Goal: Task Accomplishment & Management: Use online tool/utility

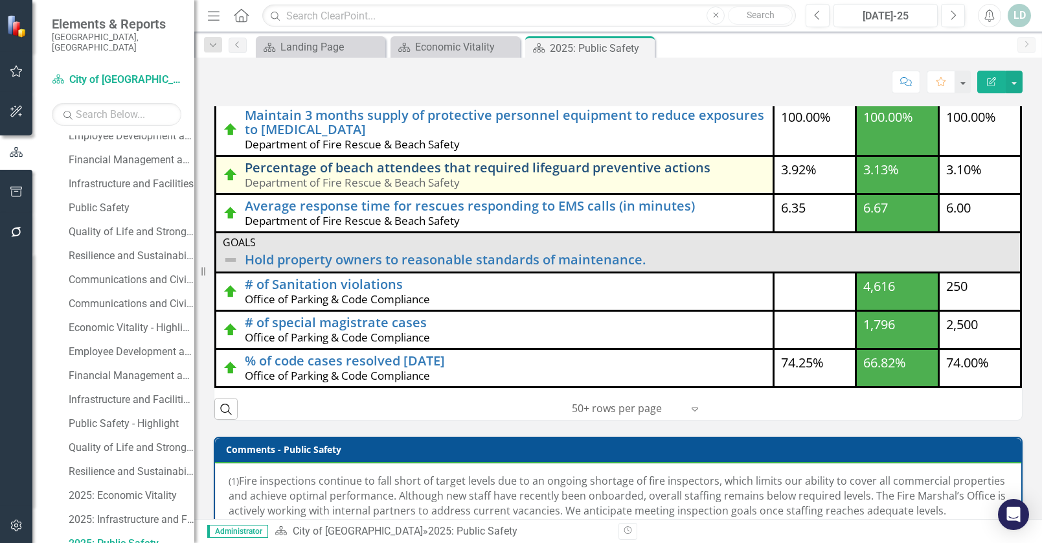
scroll to position [207, 0]
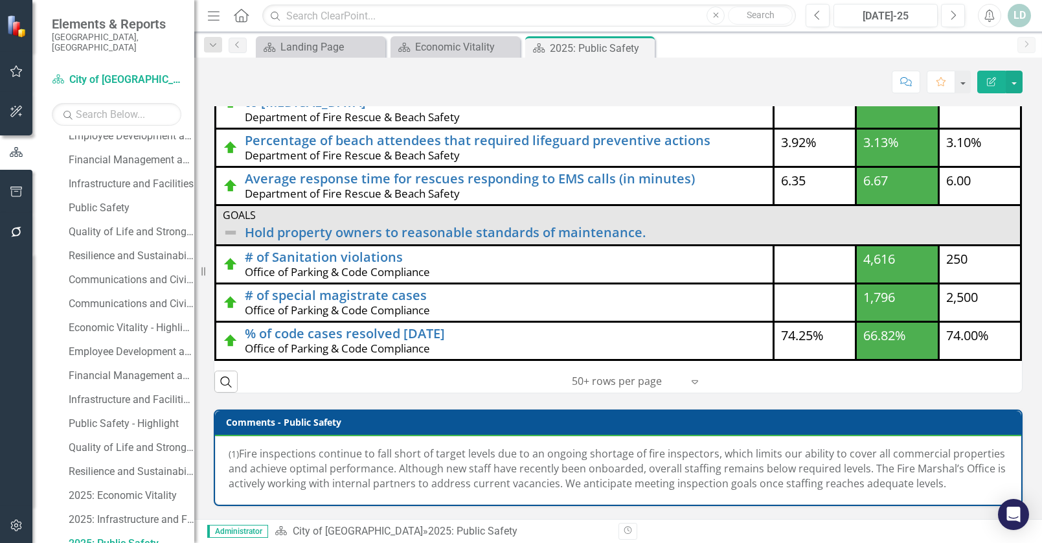
click at [315, 465] on span "Fire inspections continue to fall short of target levels due to an ongoing shor…" at bounding box center [617, 468] width 777 height 44
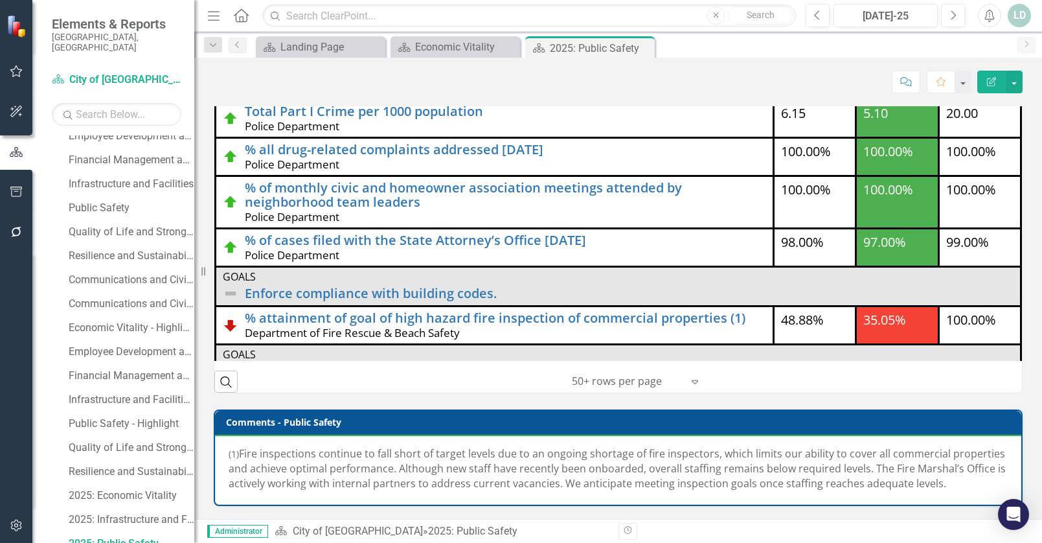
scroll to position [90, 0]
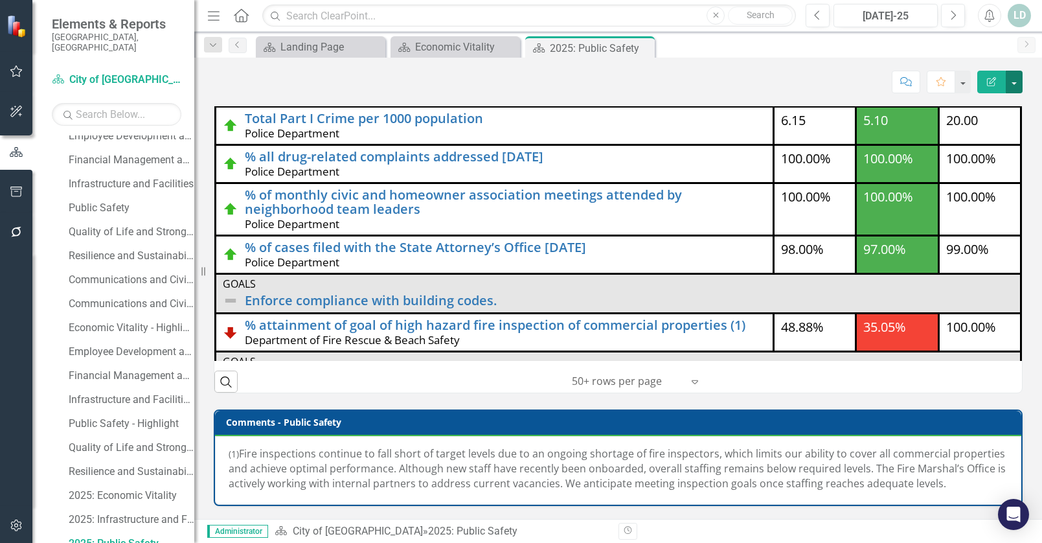
click at [1013, 84] on button "button" at bounding box center [1013, 82] width 17 height 23
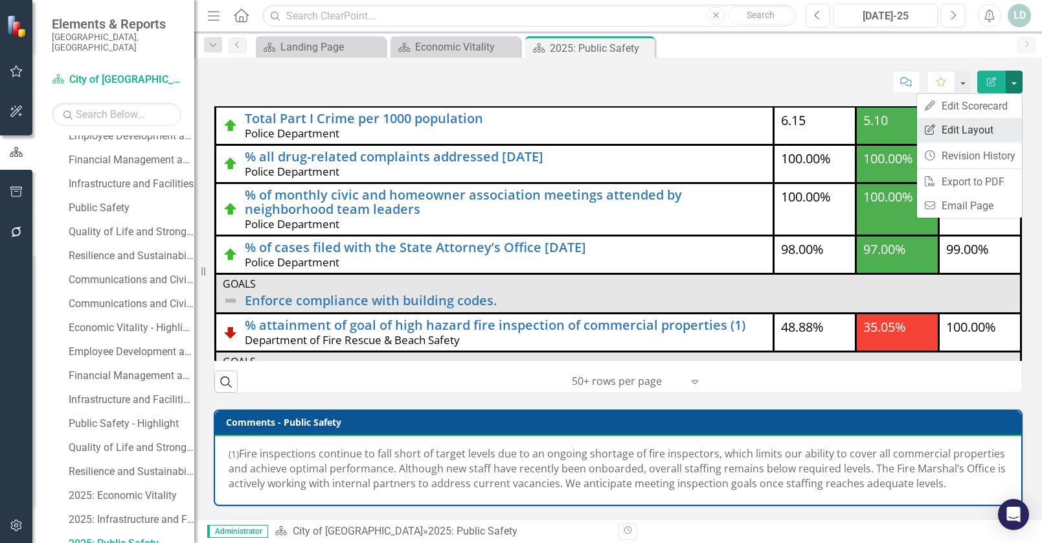
click at [983, 124] on link "Edit Report Edit Layout" at bounding box center [969, 130] width 105 height 24
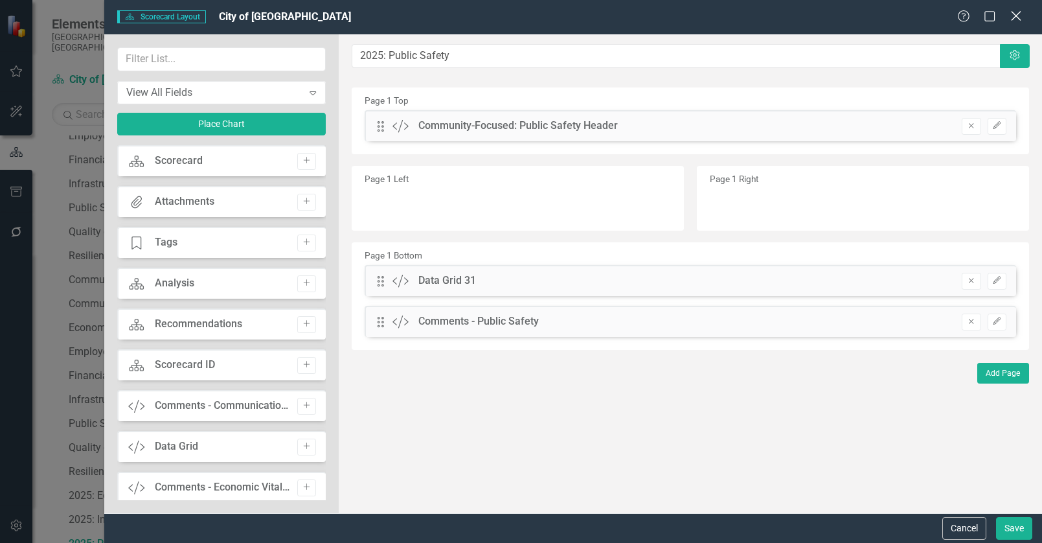
click at [1017, 19] on icon "Close" at bounding box center [1015, 16] width 16 height 12
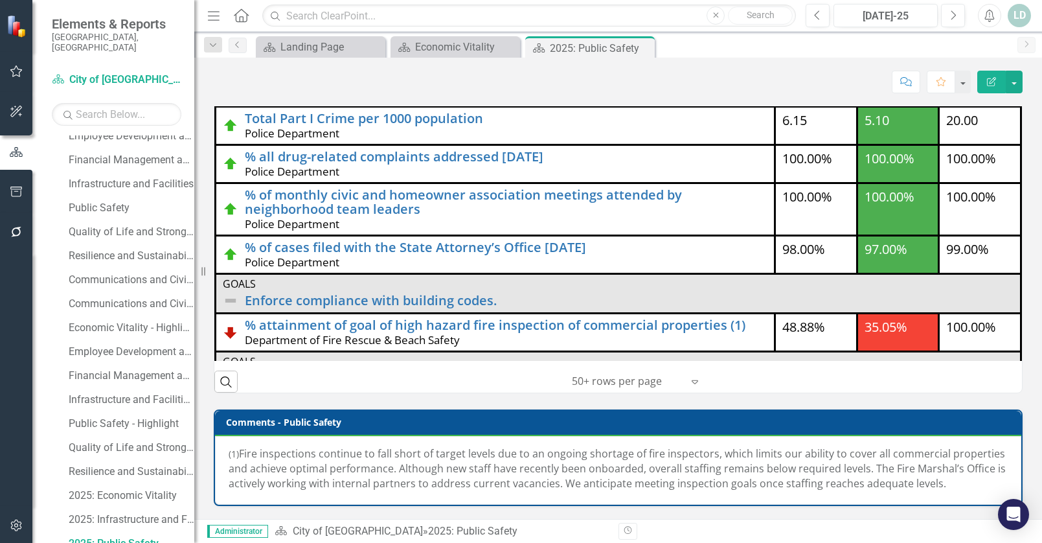
click at [730, 469] on span "Fire inspections continue to fall short of target levels due to an ongoing shor…" at bounding box center [617, 468] width 777 height 44
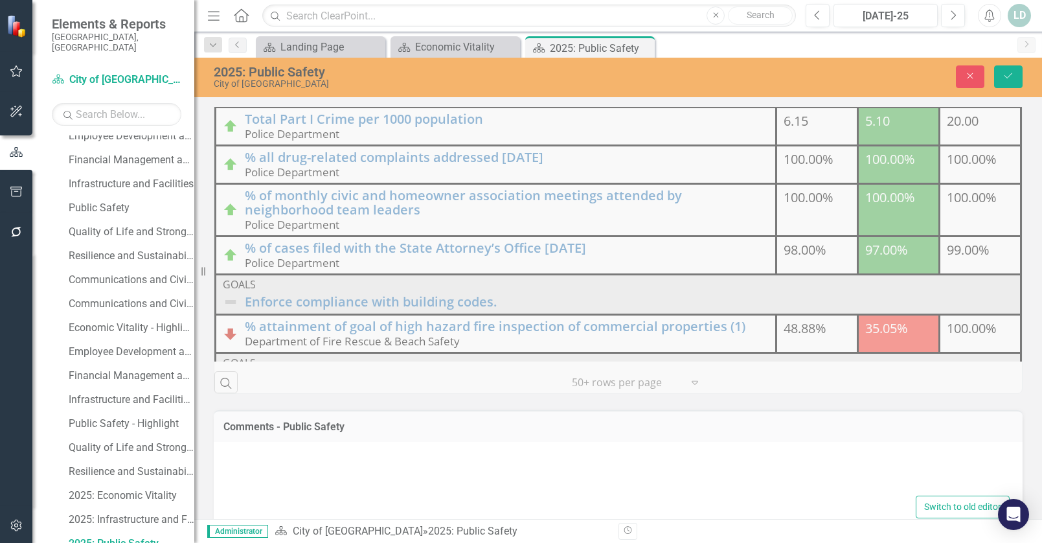
type textarea "<p>(1)&nbsp;<span style="font-size: 1rem;"> Fire inspections continue to fall s…"
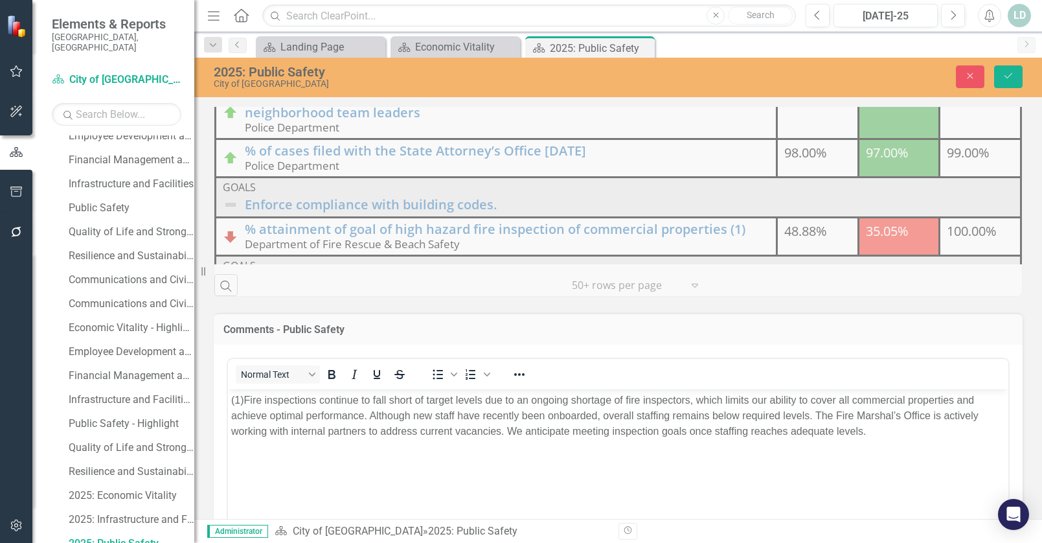
scroll to position [401, 0]
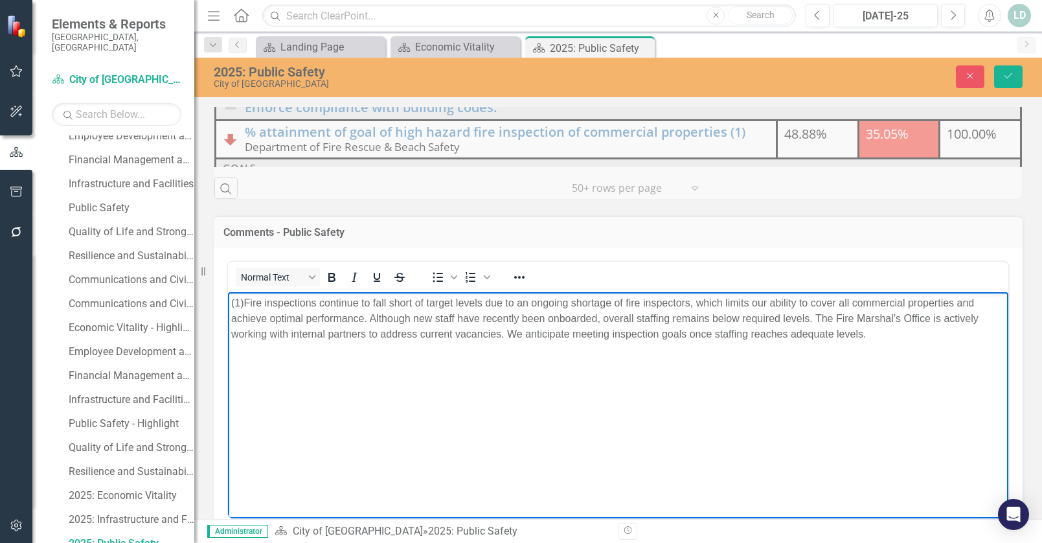
click at [772, 345] on body "(1) Fire inspections continue to fall short of target levels due to an ongoing …" at bounding box center [618, 388] width 780 height 194
drag, startPoint x: 872, startPoint y: 335, endPoint x: 251, endPoint y: 306, distance: 622.2
click at [251, 306] on p "(1) Fire inspections continue to fall short of target levels due to an ongoing …" at bounding box center [618, 318] width 774 height 47
paste body "Rich Text Area. Press ALT-0 for help."
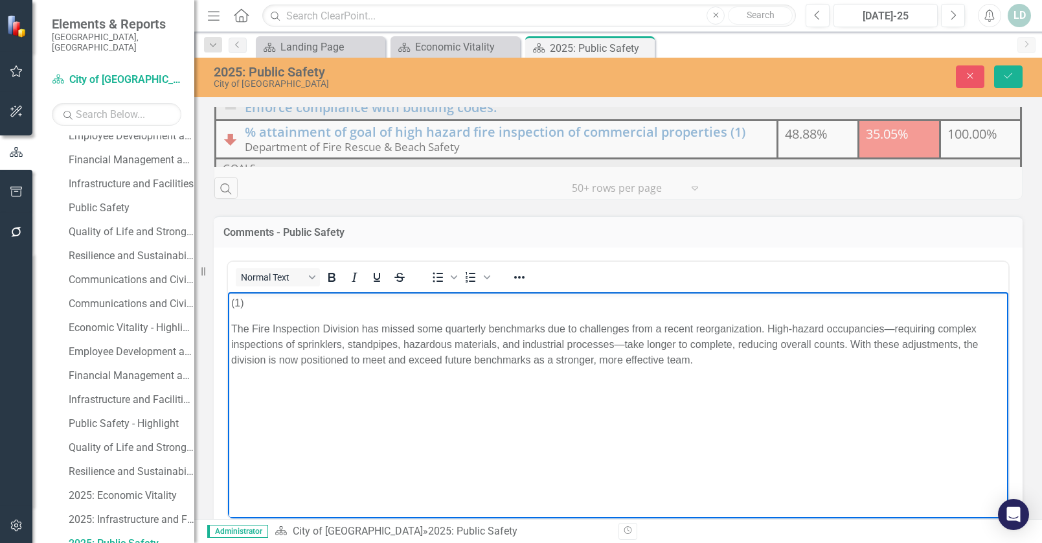
click at [231, 328] on p "The Fire Inspection Division has missed some quarterly benchmarks due to challe…" at bounding box center [618, 343] width 774 height 47
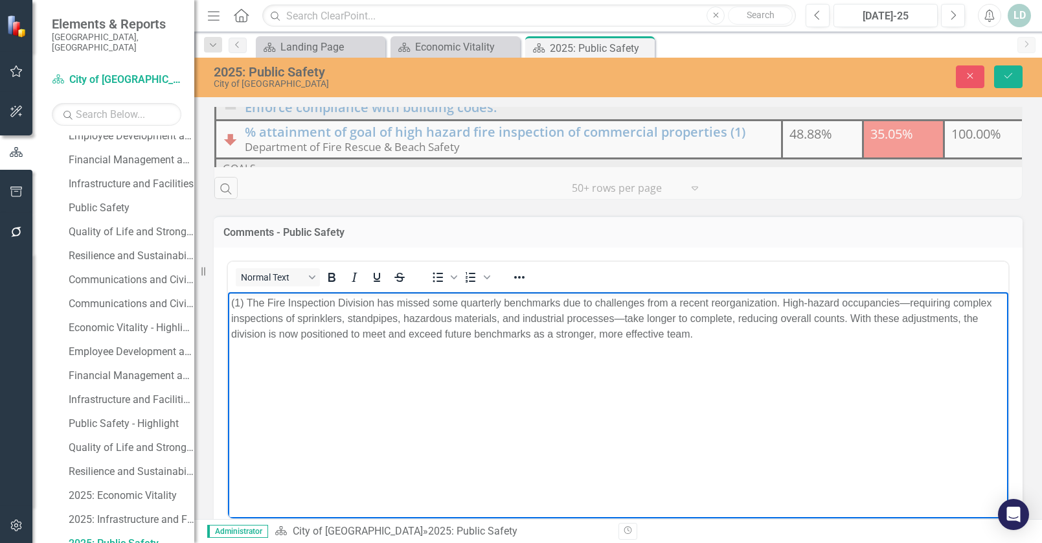
click at [262, 366] on body "(1) The Fire Inspection Division has missed some quarterly benchmarks due to ch…" at bounding box center [618, 388] width 780 height 194
click at [1002, 76] on icon "Save" at bounding box center [1008, 75] width 12 height 9
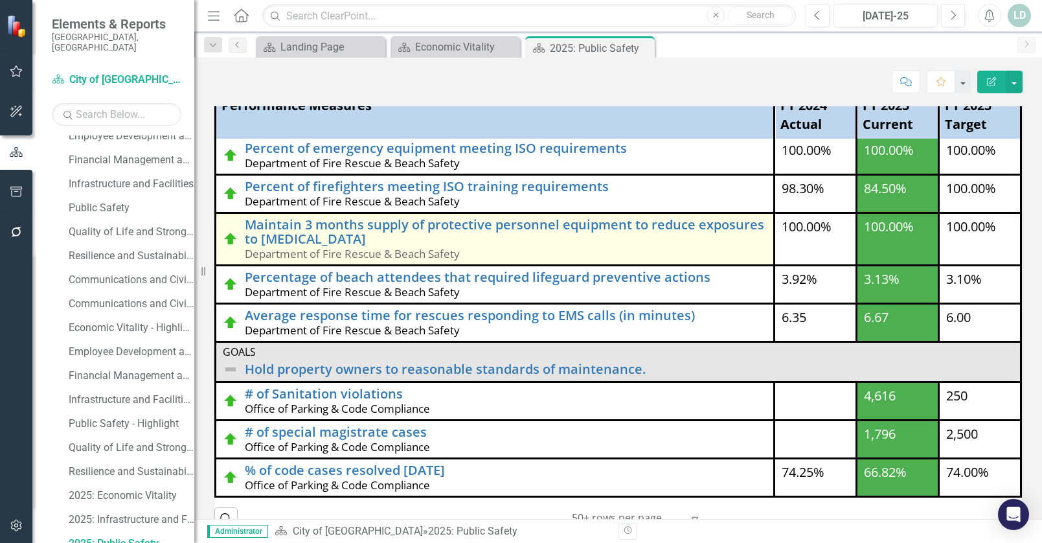
scroll to position [201, 0]
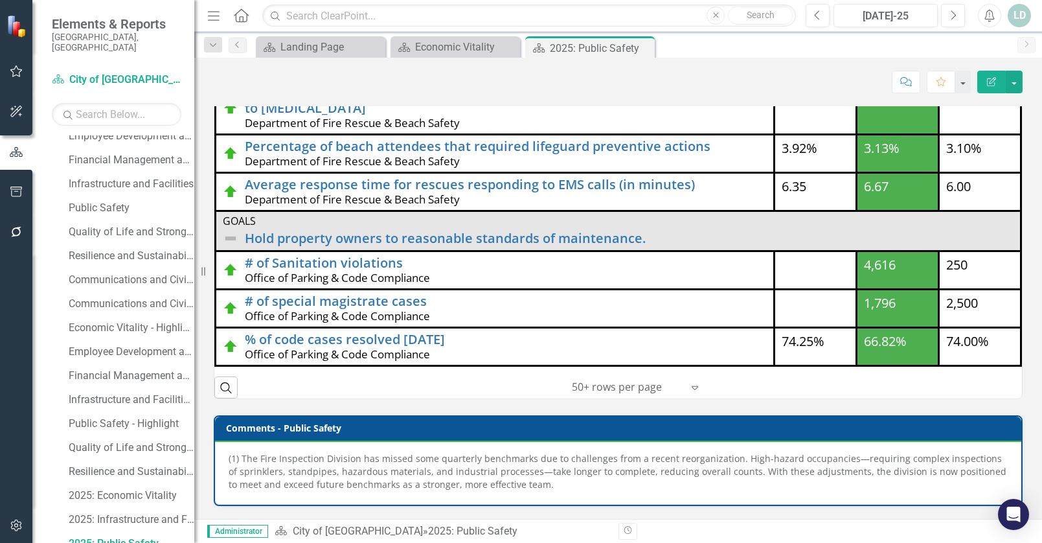
click at [14, 228] on icon "button" at bounding box center [17, 232] width 14 height 10
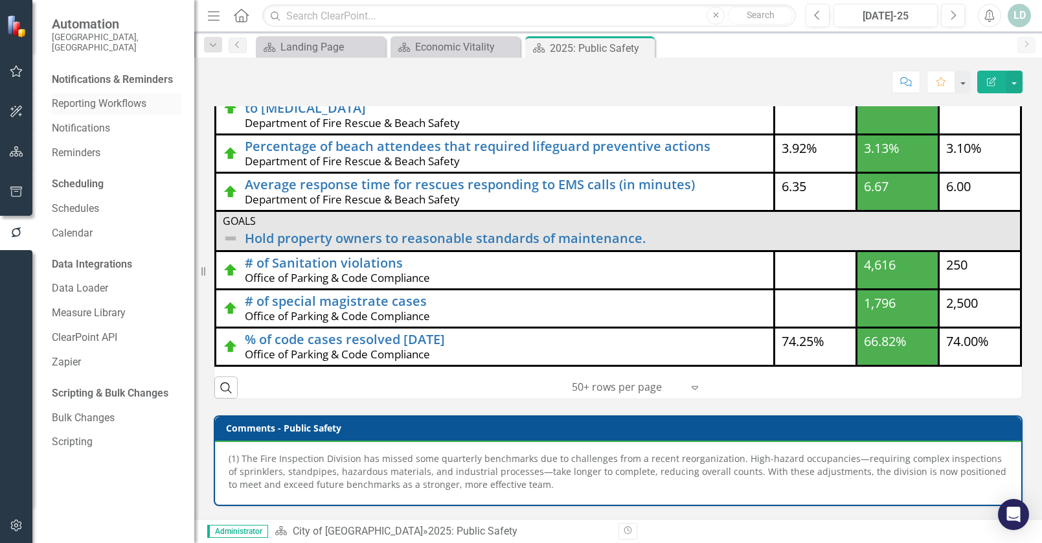
click at [99, 96] on link "Reporting Workflows" at bounding box center [116, 103] width 129 height 15
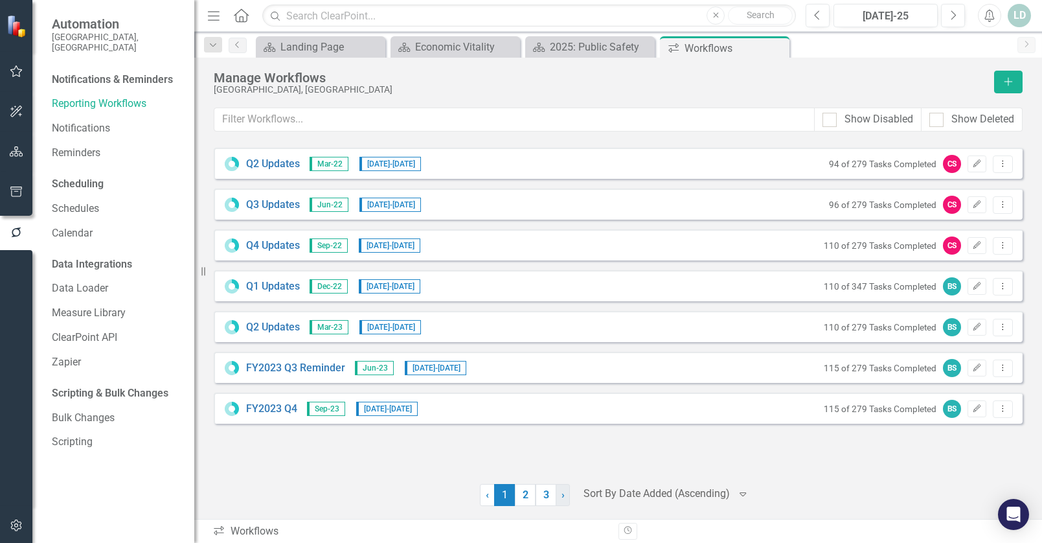
click at [564, 498] on span "›" at bounding box center [562, 494] width 3 height 12
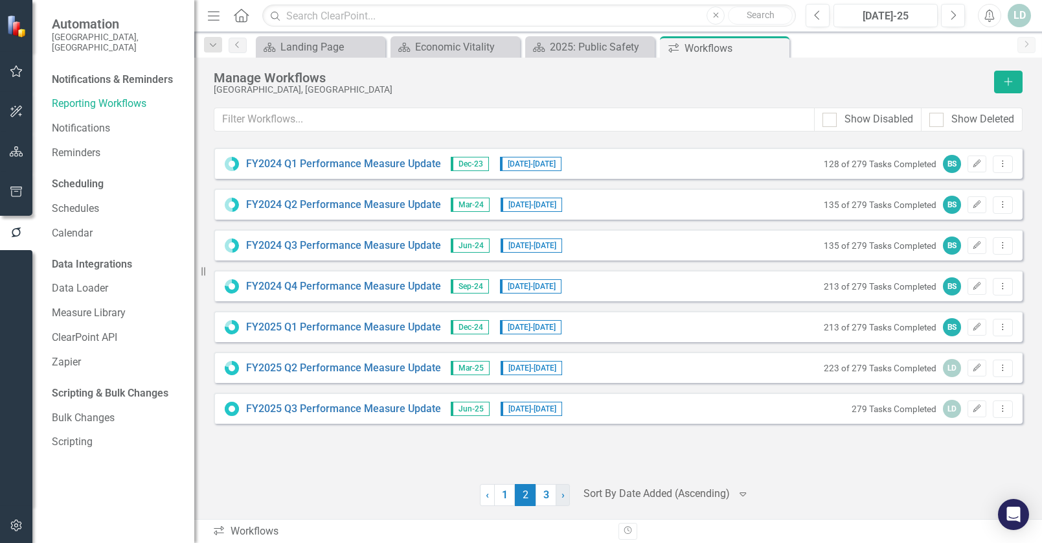
click at [564, 498] on span "›" at bounding box center [562, 494] width 3 height 12
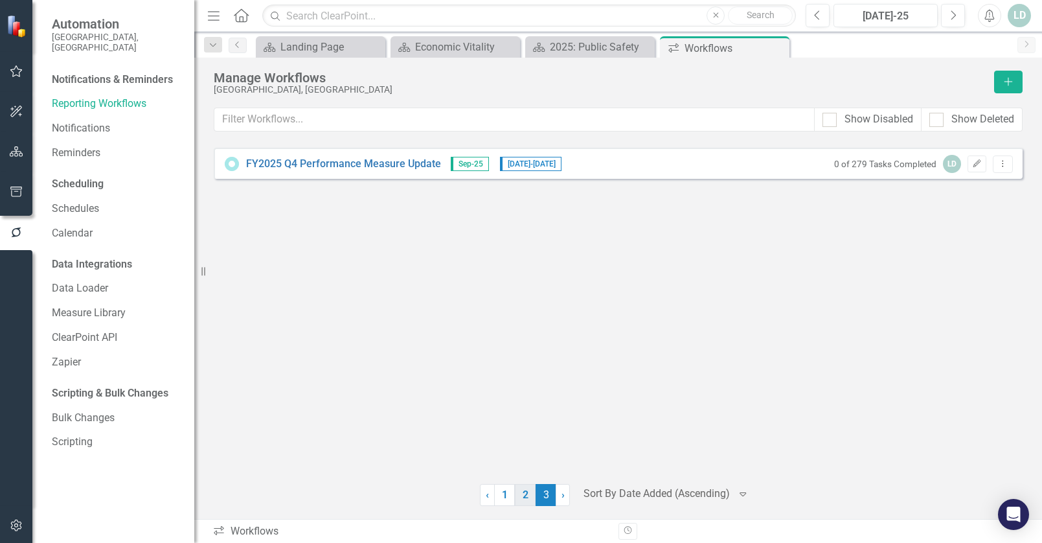
click at [525, 496] on link "2" at bounding box center [525, 495] width 21 height 22
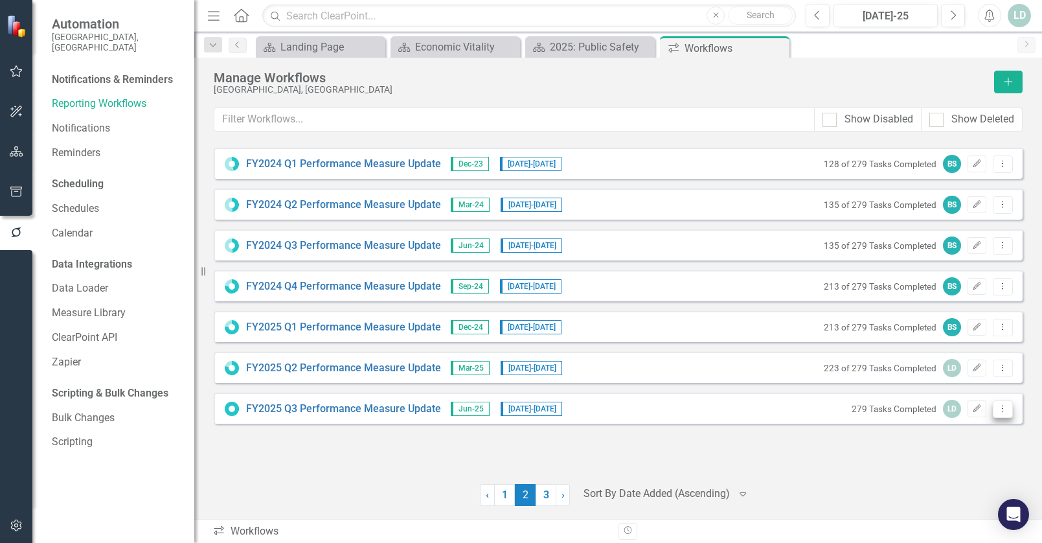
click at [999, 409] on icon "Dropdown Menu" at bounding box center [1002, 408] width 11 height 8
click at [744, 411] on div "FY2025 Q3 Performance Measure Update Jun-25 [DATE] - [DATE] 279 Tasks Completed…" at bounding box center [618, 407] width 809 height 31
click at [1002, 407] on icon "Dropdown Menu" at bounding box center [1002, 408] width 11 height 8
click at [21, 194] on icon "button" at bounding box center [17, 191] width 14 height 10
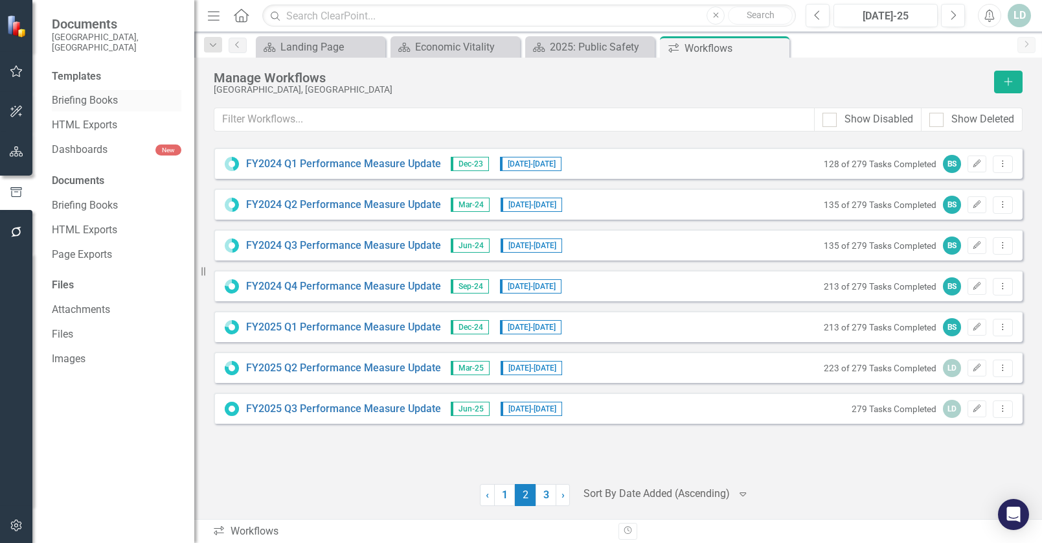
click at [74, 93] on link "Briefing Books" at bounding box center [116, 100] width 129 height 15
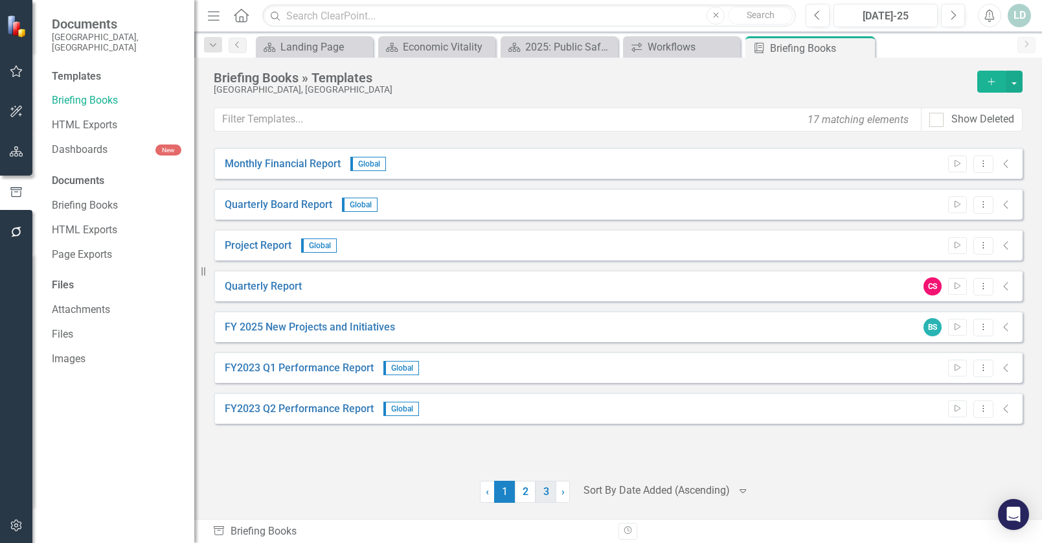
click at [548, 490] on link "3" at bounding box center [545, 491] width 21 height 22
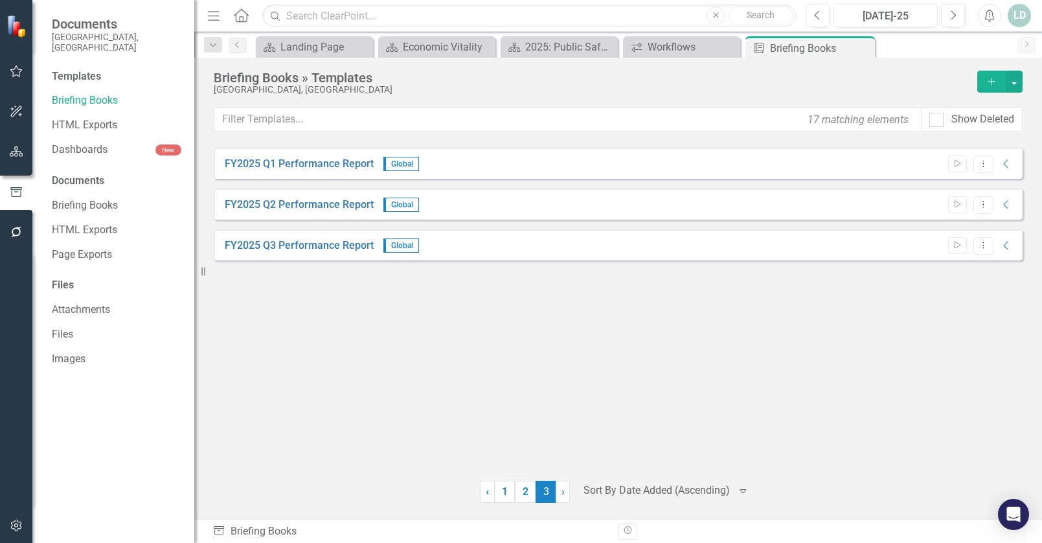
click at [730, 241] on div "FY2025 Q3 Performance Report Global Start Dropdown Menu Collapse" at bounding box center [618, 244] width 809 height 31
click at [724, 46] on icon "Close" at bounding box center [728, 47] width 13 height 10
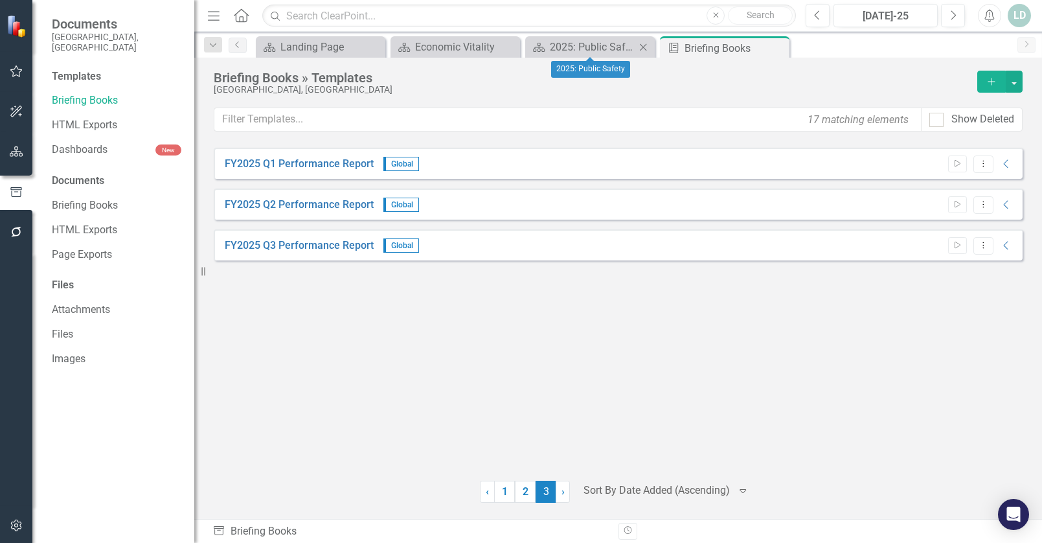
click at [640, 44] on icon "Close" at bounding box center [642, 47] width 13 height 10
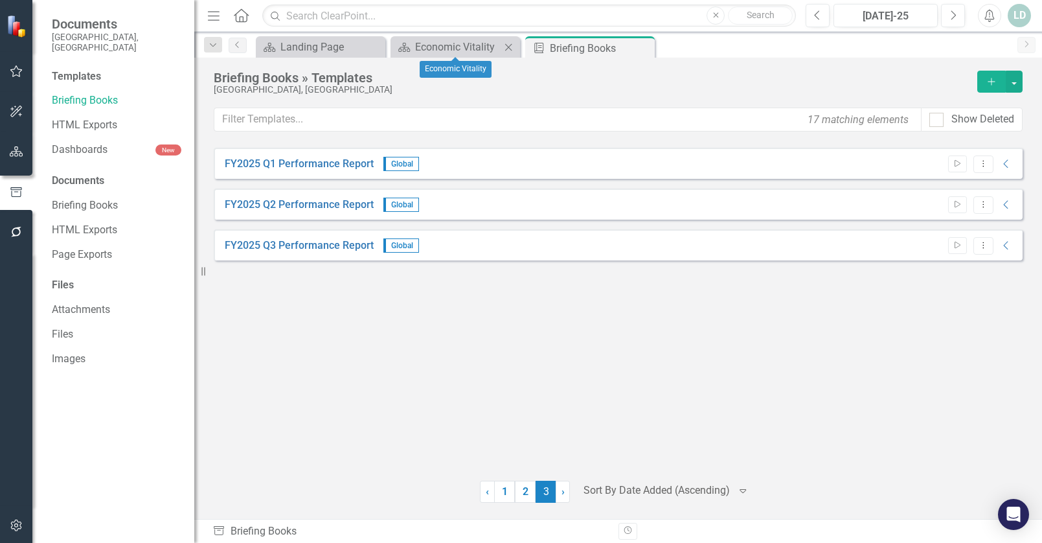
click at [505, 45] on icon "Close" at bounding box center [508, 47] width 13 height 10
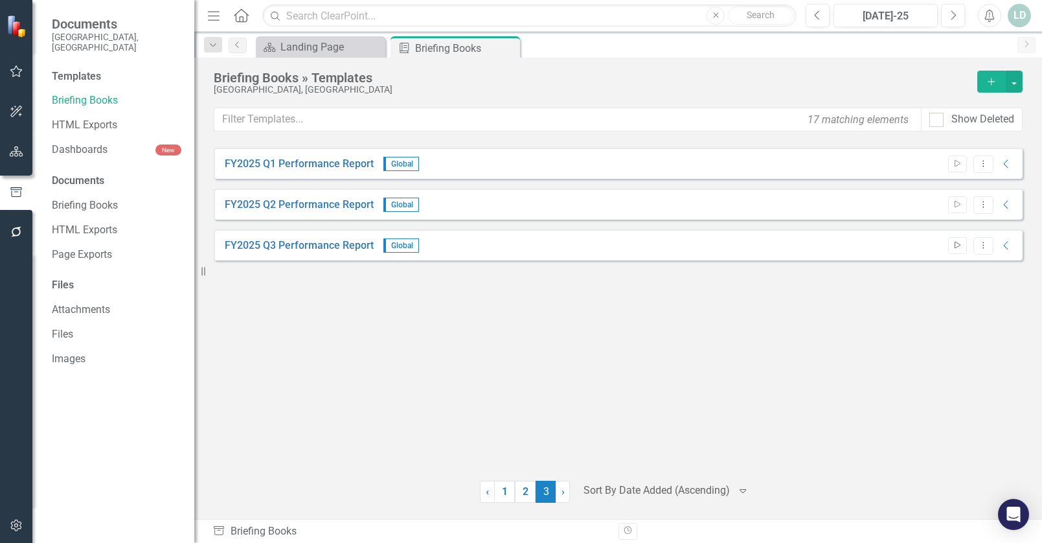
click at [952, 245] on icon "Start" at bounding box center [957, 245] width 10 height 8
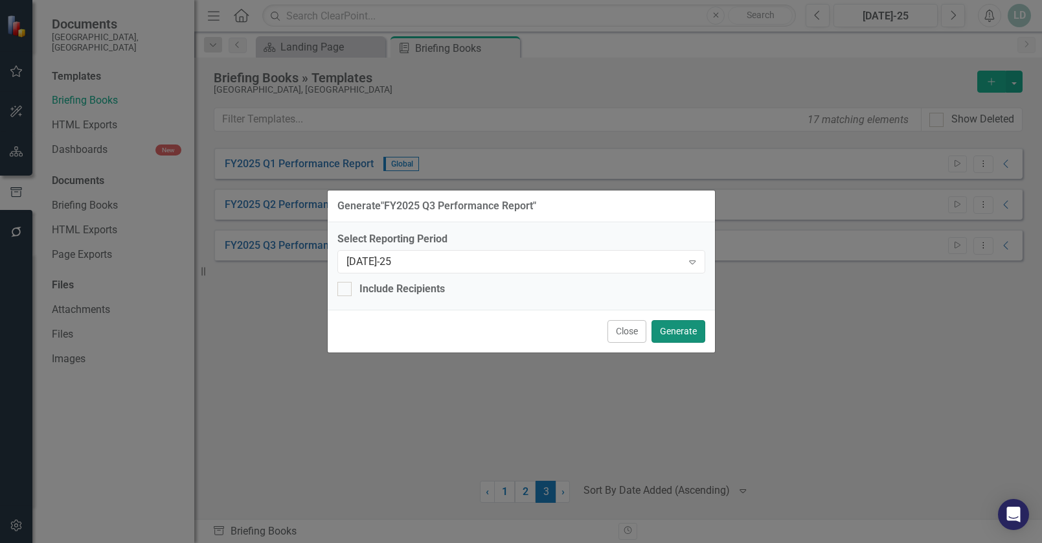
click at [693, 330] on button "Generate" at bounding box center [678, 331] width 54 height 23
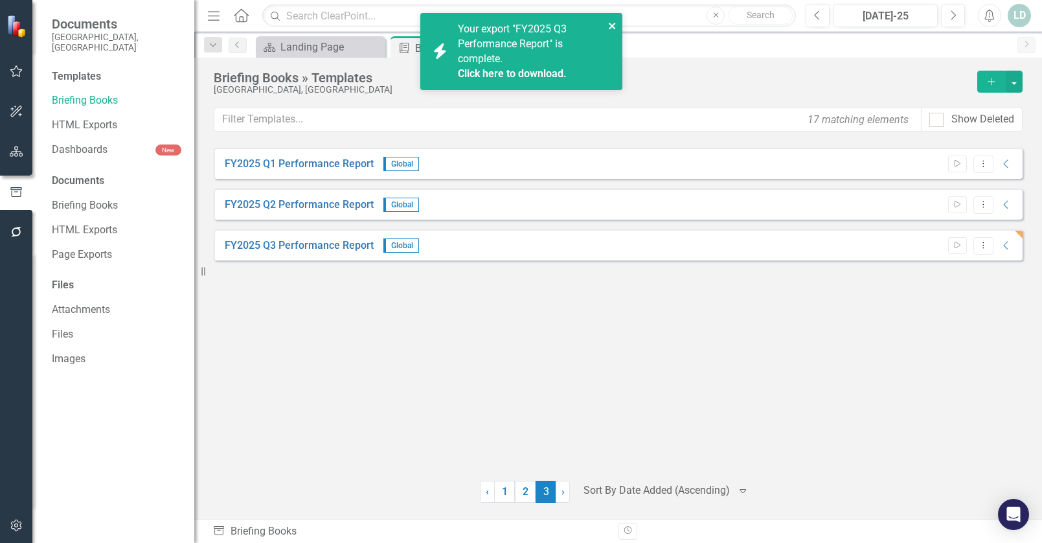
click at [609, 27] on icon "close" at bounding box center [612, 26] width 9 height 10
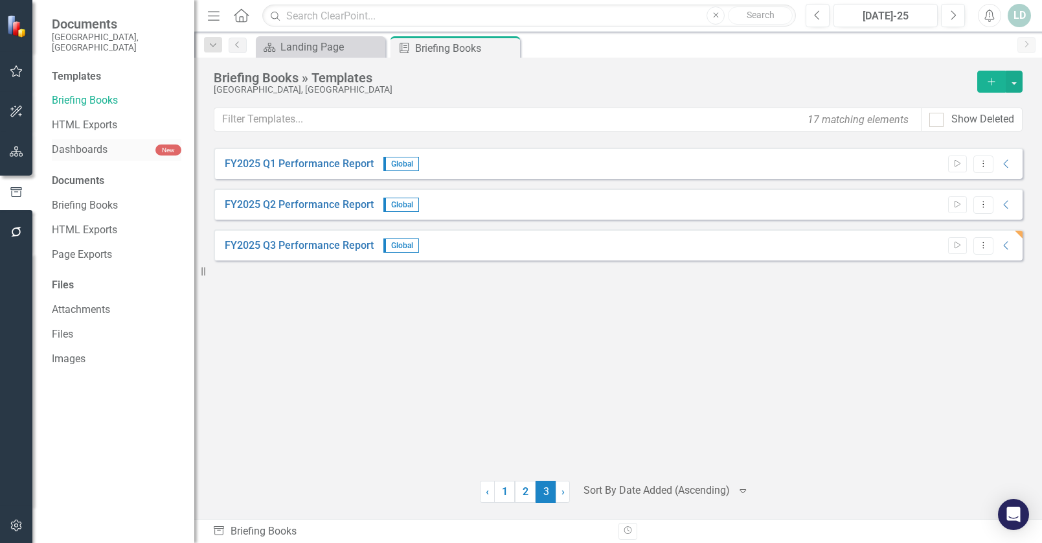
click at [105, 142] on link "Dashboards" at bounding box center [104, 149] width 104 height 15
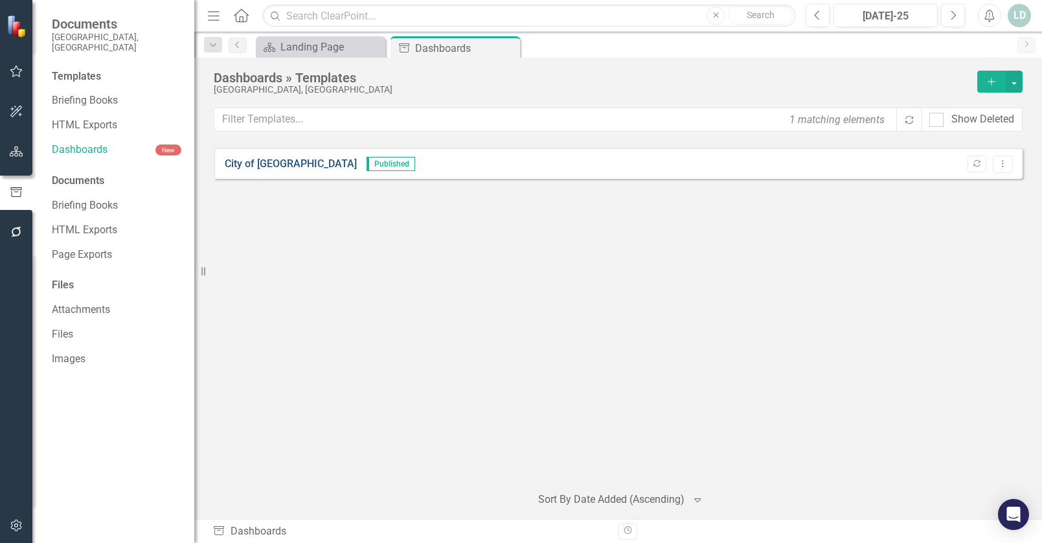
click at [288, 164] on link "City of [GEOGRAPHIC_DATA]" at bounding box center [291, 164] width 132 height 15
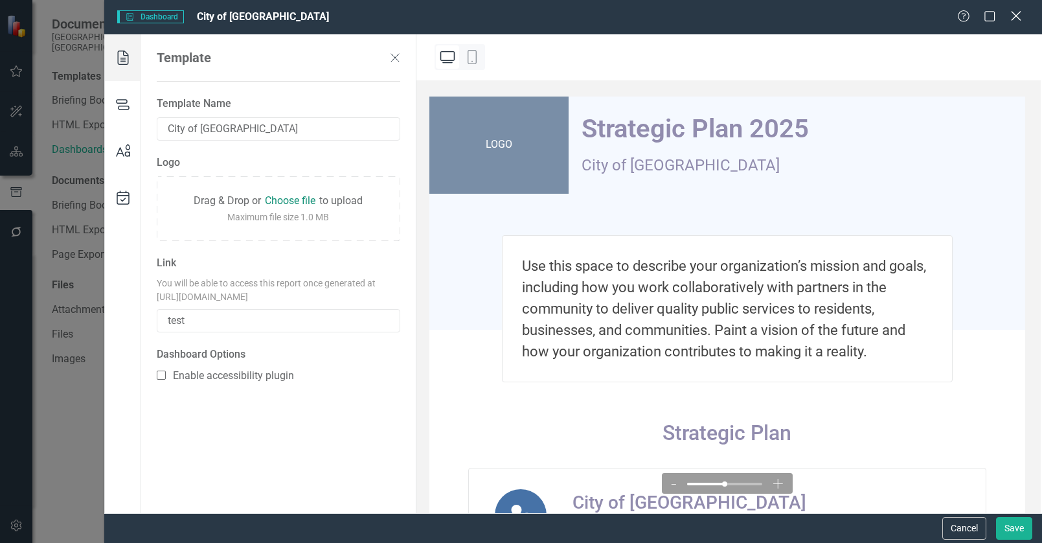
click at [1015, 17] on icon at bounding box center [1016, 16] width 10 height 10
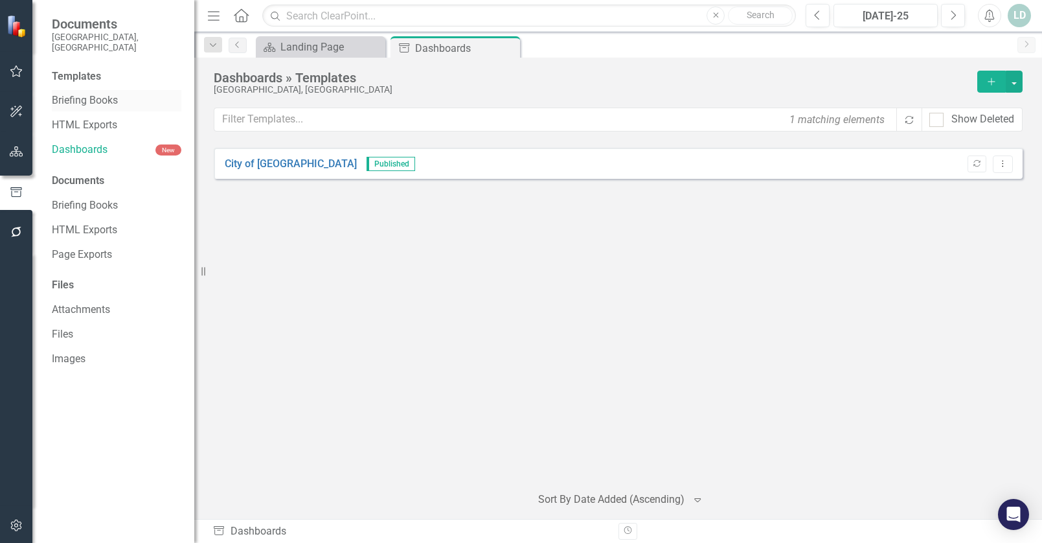
click at [95, 93] on link "Briefing Books" at bounding box center [116, 100] width 129 height 15
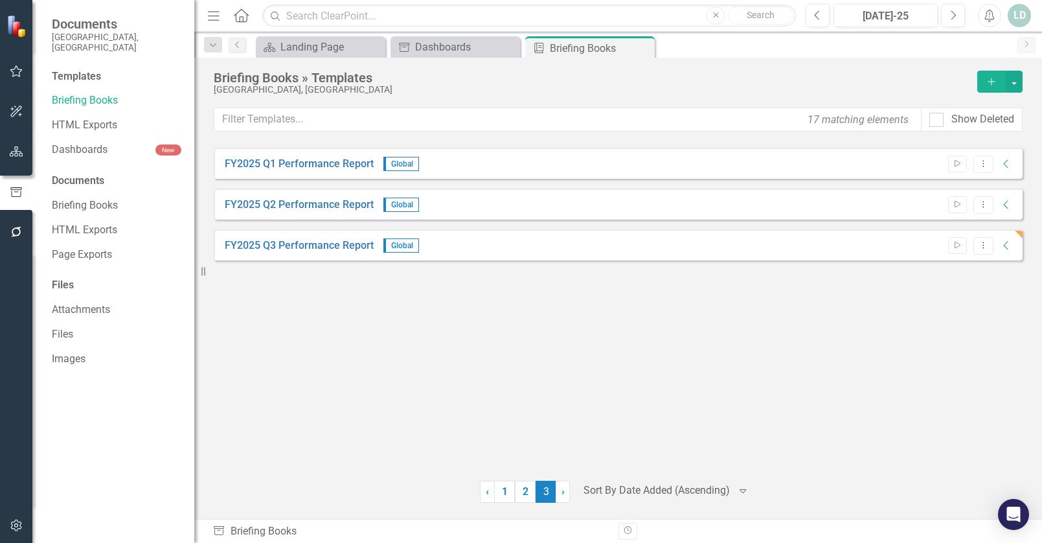
drag, startPoint x: 326, startPoint y: 513, endPoint x: 319, endPoint y: 507, distance: 8.7
click at [326, 513] on div "FY2025 Q1 Performance Report Global Start Dropdown Menu Collapse PDF FY2025 Q1 …" at bounding box center [618, 333] width 809 height 371
click at [694, 247] on div "FY2025 Q3 Performance Report Global Start Dropdown Menu Collapse" at bounding box center [618, 244] width 809 height 31
click at [958, 247] on icon "Start" at bounding box center [957, 245] width 10 height 8
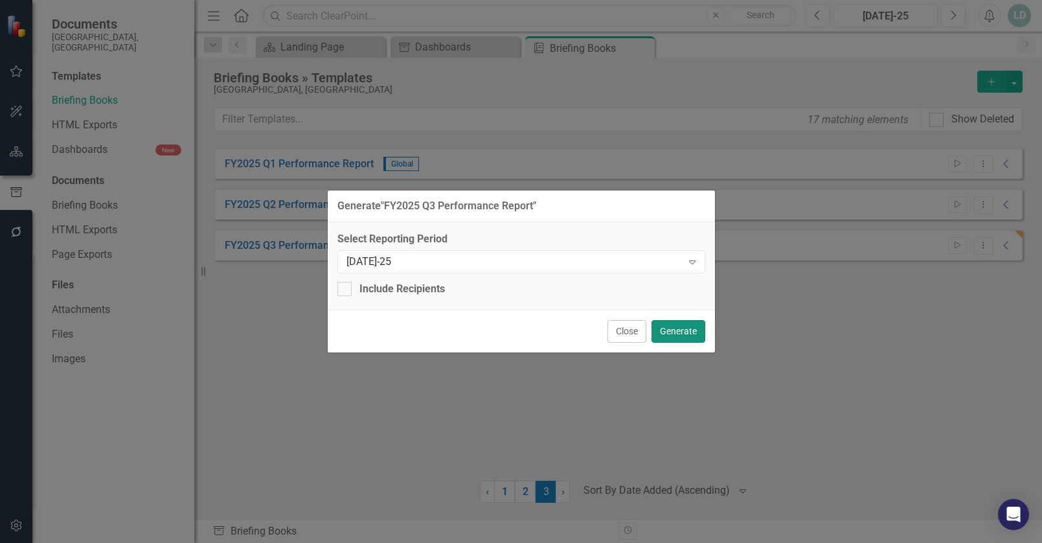
click at [681, 332] on button "Generate" at bounding box center [678, 331] width 54 height 23
